Goal: Information Seeking & Learning: Learn about a topic

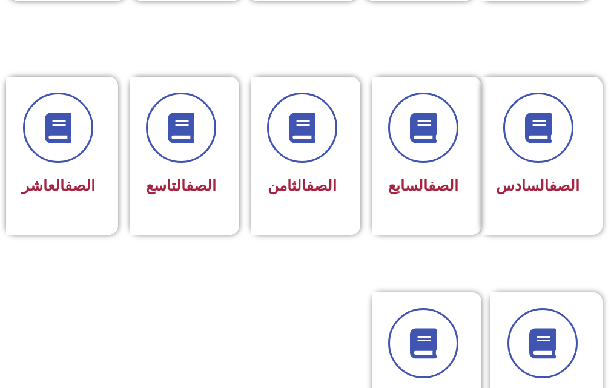
scroll to position [545, 0]
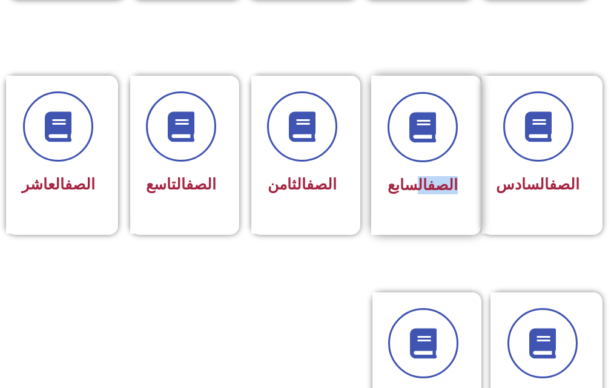
drag, startPoint x: 396, startPoint y: 166, endPoint x: 411, endPoint y: 169, distance: 14.8
click at [411, 169] on div "الصف السابع" at bounding box center [422, 146] width 70 height 108
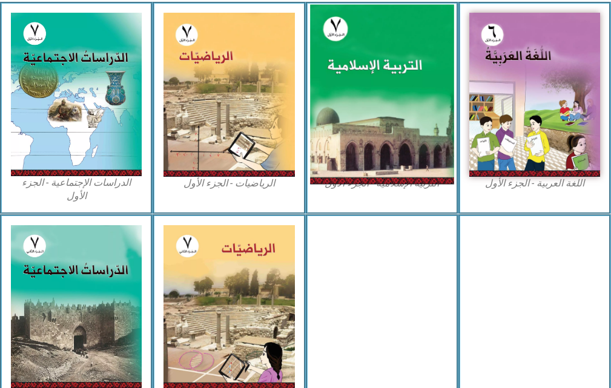
scroll to position [406, 0]
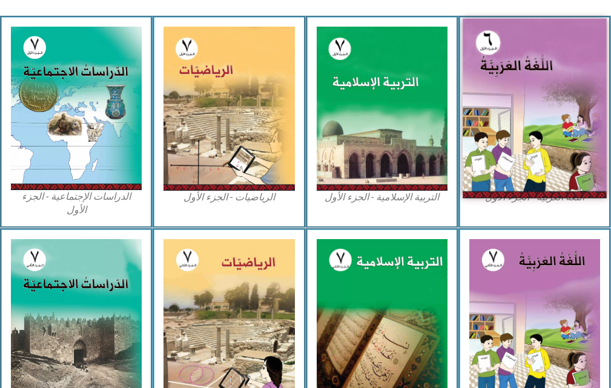
click at [526, 165] on img at bounding box center [534, 109] width 144 height 180
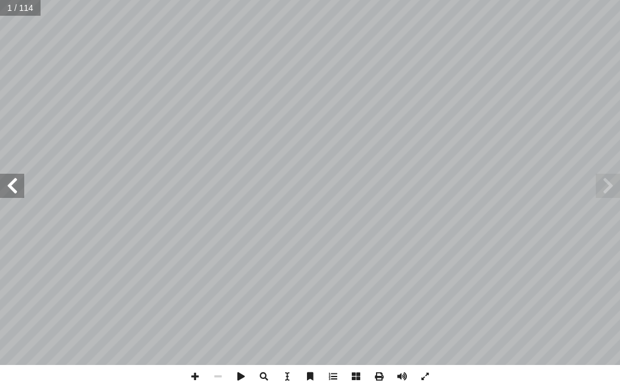
click at [21, 7] on input "text" at bounding box center [20, 8] width 40 height 16
click at [10, 190] on span at bounding box center [12, 186] width 24 height 24
click at [10, 185] on span at bounding box center [12, 186] width 24 height 24
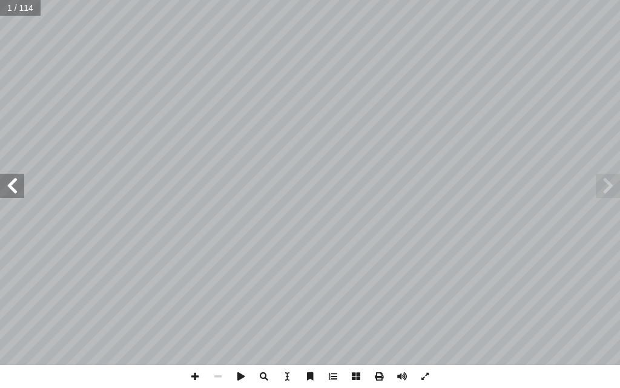
click at [10, 185] on span at bounding box center [12, 186] width 24 height 24
click at [10, 184] on span at bounding box center [12, 186] width 24 height 24
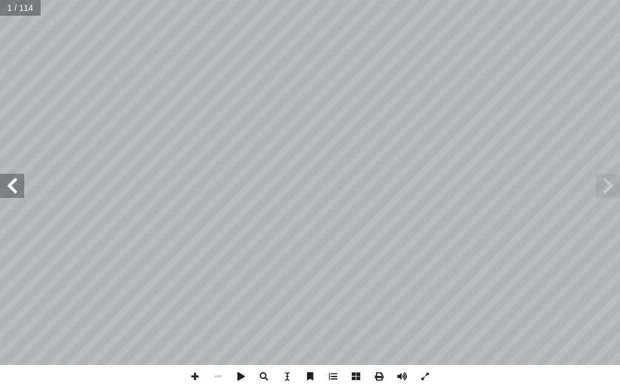
click at [9, 183] on span at bounding box center [12, 186] width 24 height 24
click at [619, 179] on span at bounding box center [608, 186] width 24 height 24
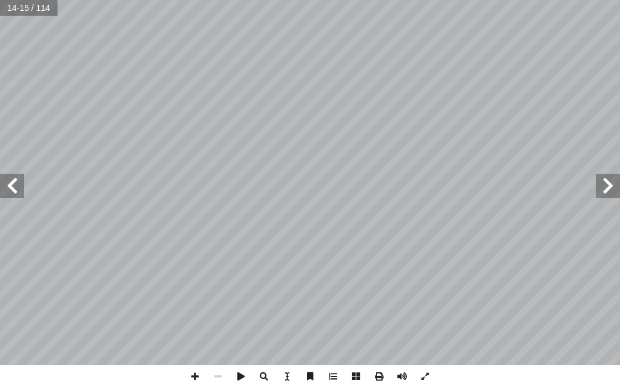
click at [15, 190] on span at bounding box center [12, 186] width 24 height 24
click at [11, 180] on span at bounding box center [12, 186] width 24 height 24
click at [11, 176] on span at bounding box center [12, 186] width 24 height 24
click at [14, 185] on span at bounding box center [12, 186] width 24 height 24
click at [8, 183] on span at bounding box center [12, 186] width 24 height 24
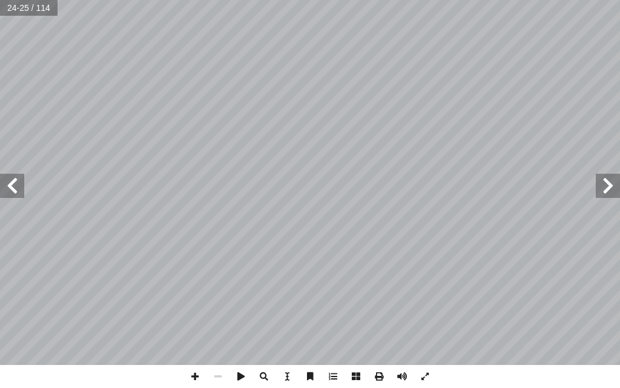
click at [619, 182] on span at bounding box center [608, 186] width 24 height 24
click at [14, 176] on span at bounding box center [12, 186] width 24 height 24
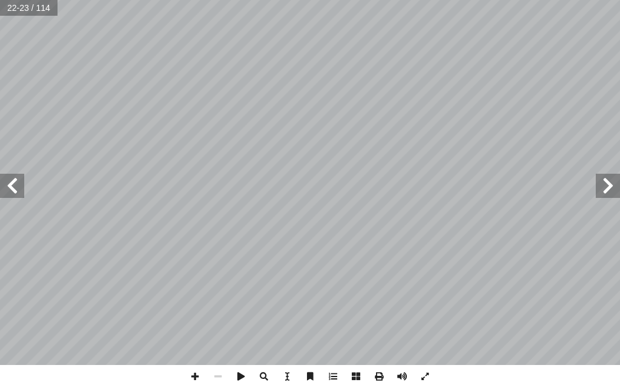
click at [14, 176] on span at bounding box center [12, 186] width 24 height 24
click at [6, 189] on span at bounding box center [12, 186] width 24 height 24
click at [7, 191] on span at bounding box center [12, 186] width 24 height 24
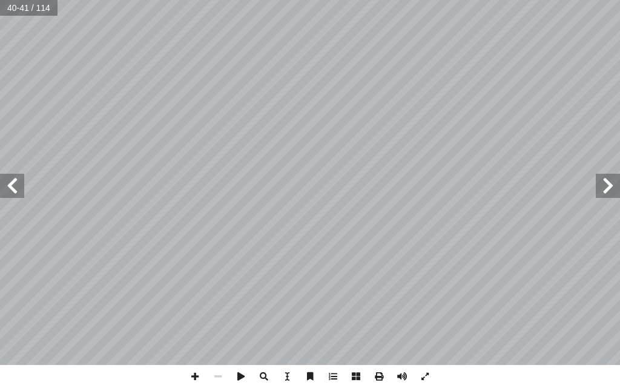
click at [7, 191] on span at bounding box center [12, 186] width 24 height 24
click at [3, 191] on span at bounding box center [12, 186] width 24 height 24
click at [10, 182] on span at bounding box center [12, 186] width 24 height 24
click at [611, 186] on span at bounding box center [608, 186] width 24 height 24
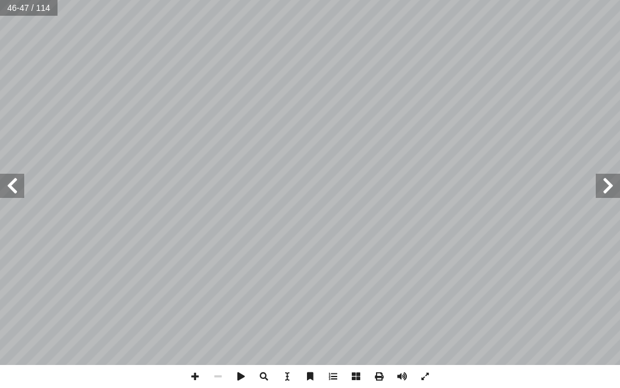
click at [611, 186] on span at bounding box center [608, 186] width 24 height 24
click at [619, 174] on span at bounding box center [608, 186] width 24 height 24
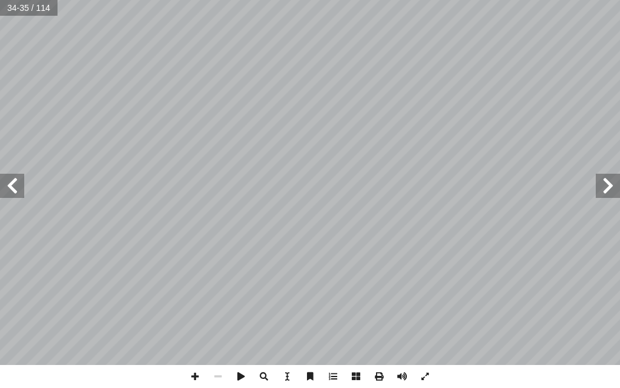
click at [619, 186] on span at bounding box center [608, 186] width 24 height 24
click at [619, 184] on span at bounding box center [608, 186] width 24 height 24
click at [613, 187] on div "٢ 4 : ٌ ة َ اء َ ض ِ ٕ ا : ٌ ة َ اء َ ض ِ ٕ ا � ل ِ ق َ ي � َ � ، � ي ِ اع َ م …" at bounding box center [310, 182] width 620 height 365
click at [616, 197] on span at bounding box center [608, 186] width 24 height 24
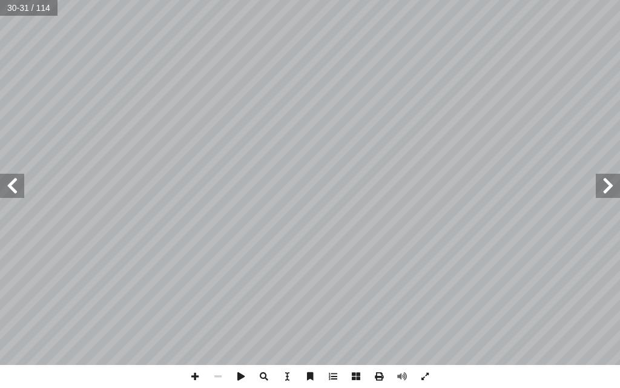
click at [616, 196] on span at bounding box center [608, 186] width 24 height 24
click at [615, 195] on span at bounding box center [608, 186] width 24 height 24
click at [619, 182] on span at bounding box center [608, 186] width 24 height 24
click at [619, 181] on span at bounding box center [608, 186] width 24 height 24
click at [619, 178] on span at bounding box center [608, 186] width 24 height 24
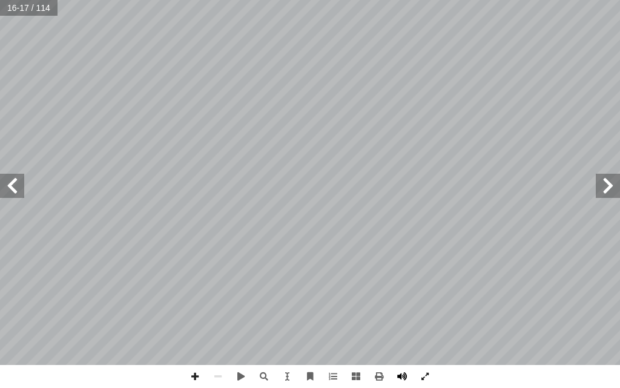
click at [402, 381] on span at bounding box center [401, 376] width 23 height 23
click at [2, 196] on span at bounding box center [12, 186] width 24 height 24
click at [2, 195] on span at bounding box center [12, 186] width 24 height 24
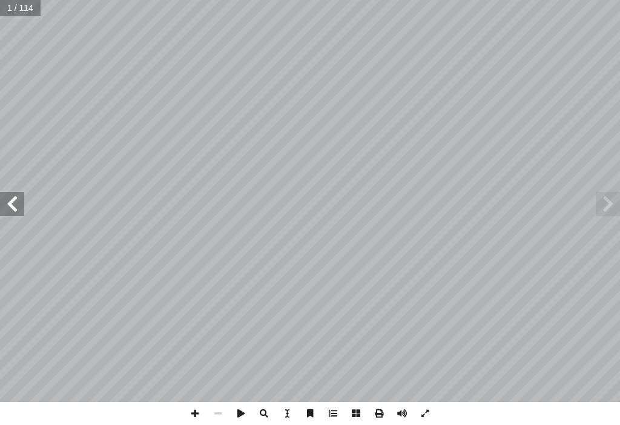
click at [11, 8] on input "text" at bounding box center [20, 8] width 40 height 16
type input "**"
click at [619, 208] on span at bounding box center [608, 204] width 24 height 24
click at [611, 197] on span at bounding box center [608, 204] width 24 height 24
